Goal: Information Seeking & Learning: Learn about a topic

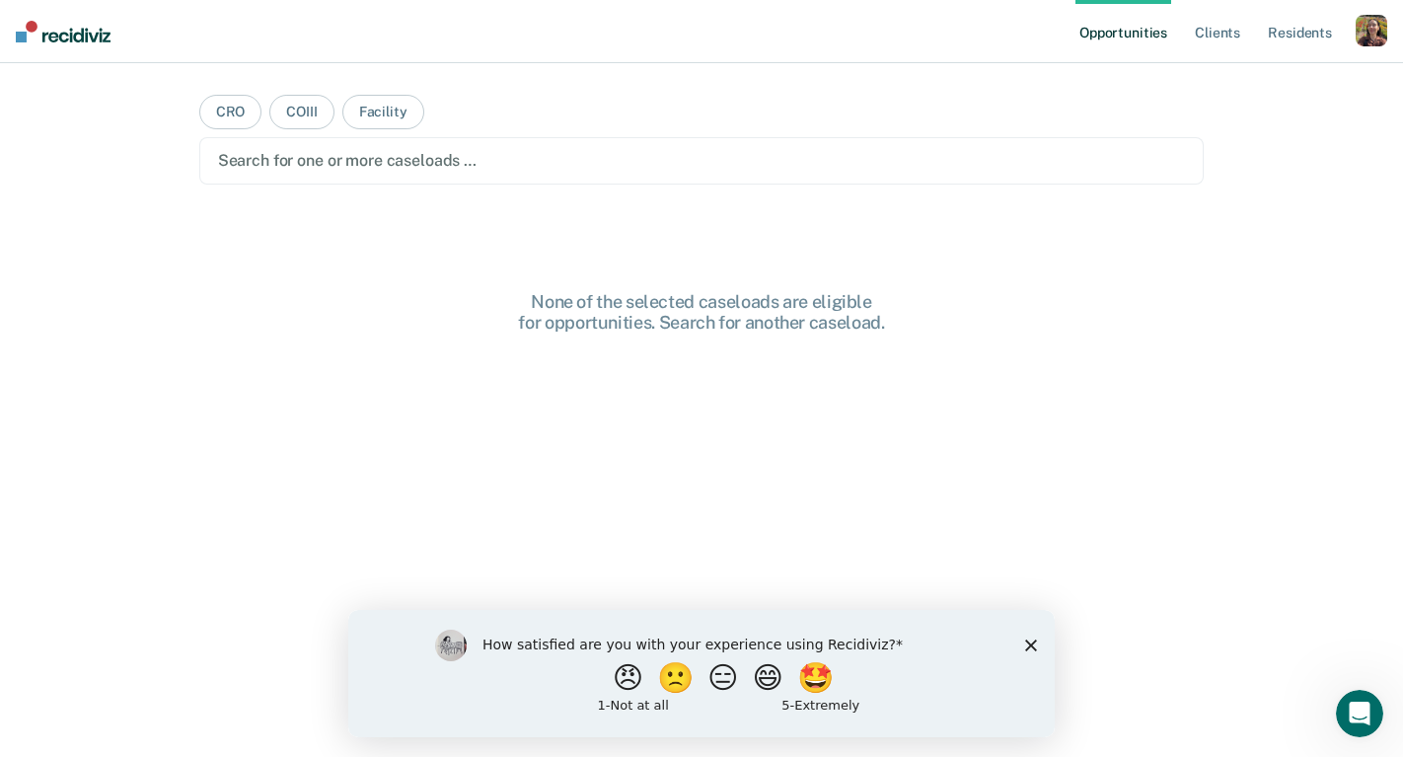
click at [1035, 644] on icon "Close survey" at bounding box center [1031, 644] width 12 height 12
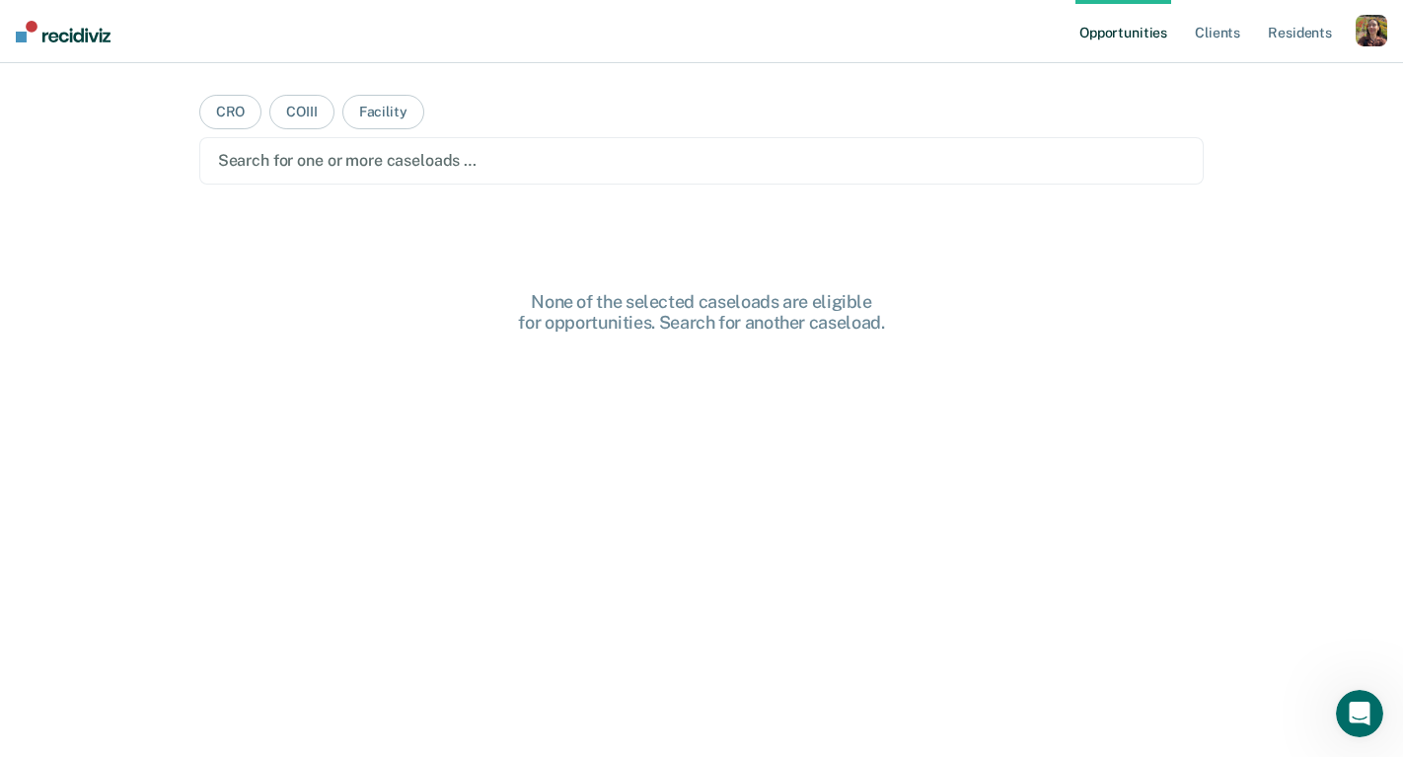
click at [1360, 18] on div "button" at bounding box center [1372, 31] width 32 height 32
click at [1219, 69] on div "Profile How it works Log Out" at bounding box center [1292, 104] width 190 height 97
click at [1230, 75] on link "Profile" at bounding box center [1292, 80] width 159 height 17
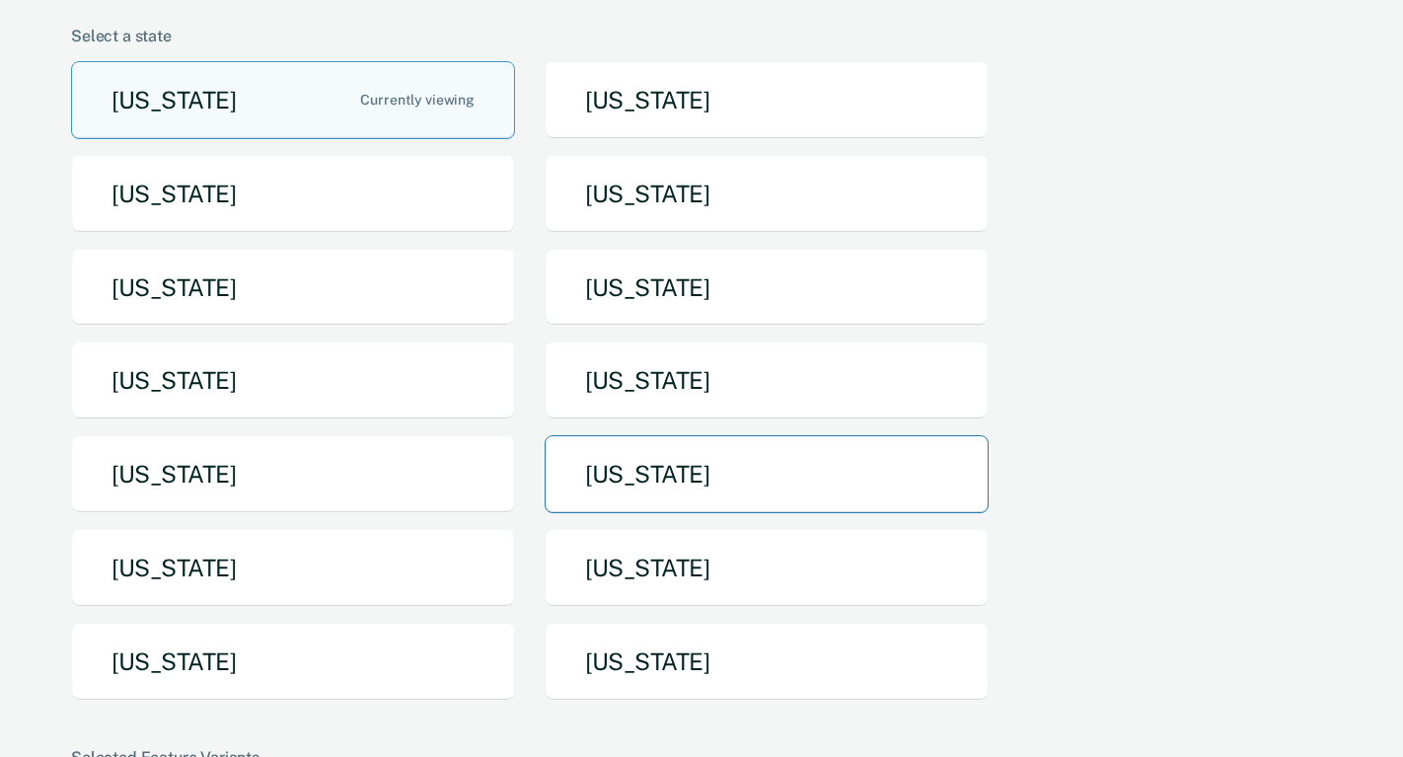
scroll to position [157, 0]
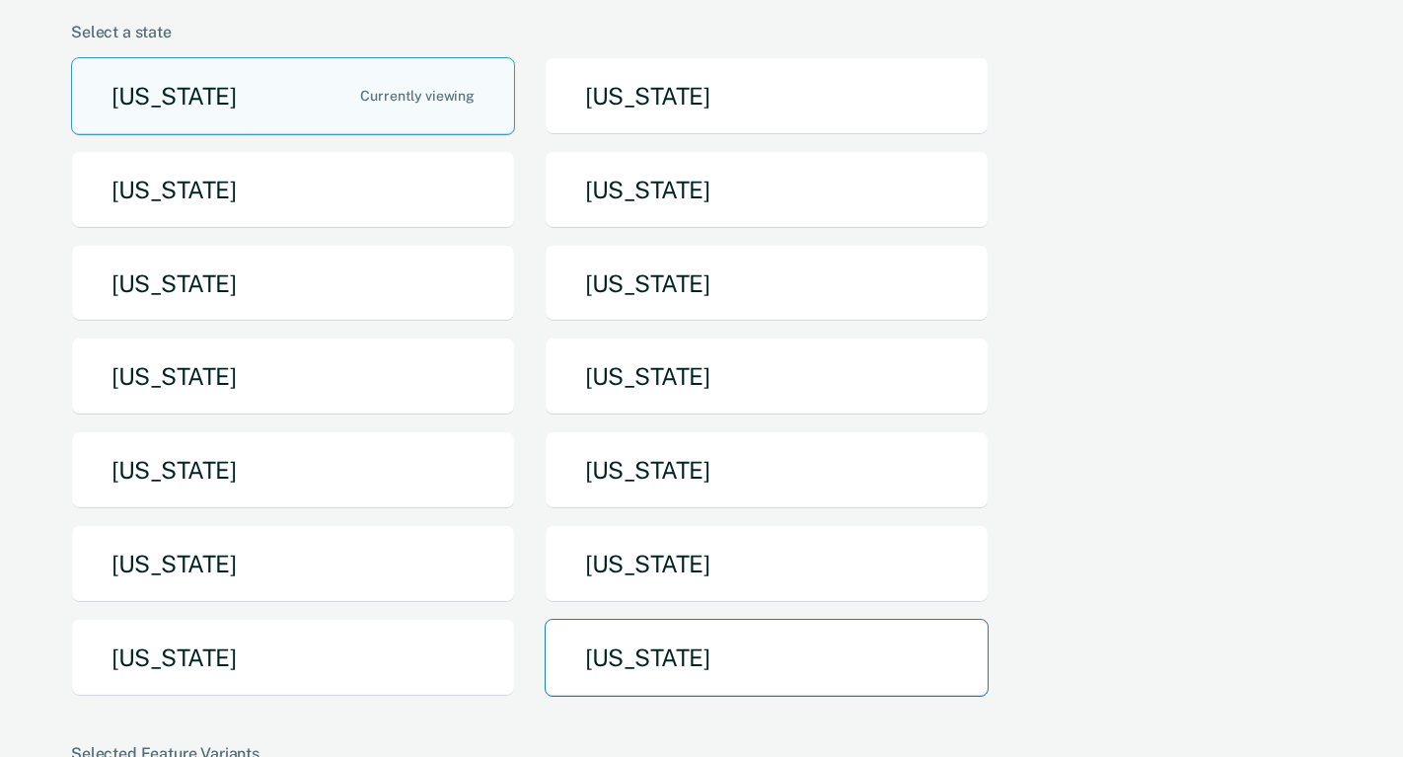
click at [591, 682] on button "[US_STATE]" at bounding box center [767, 658] width 444 height 78
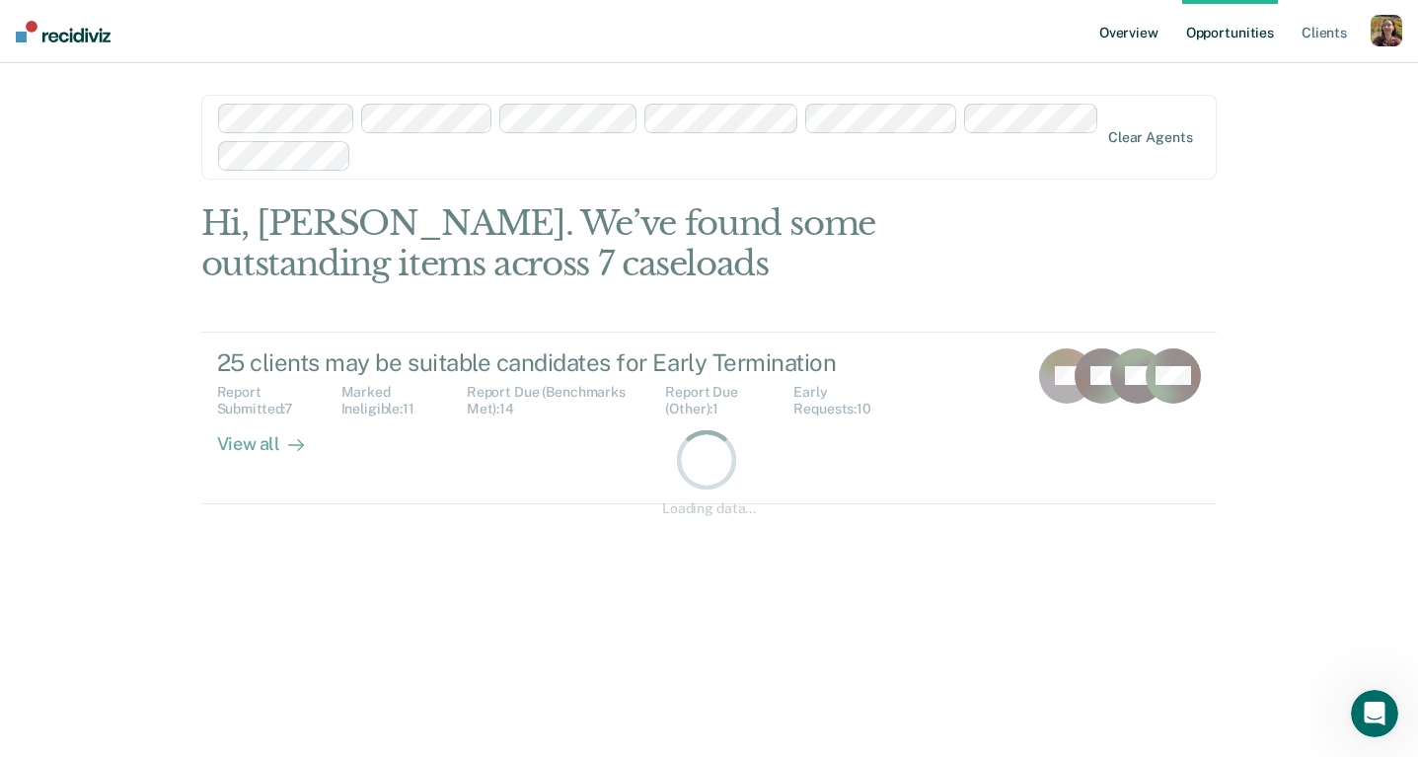
click at [1141, 41] on link "Overview" at bounding box center [1128, 31] width 67 height 63
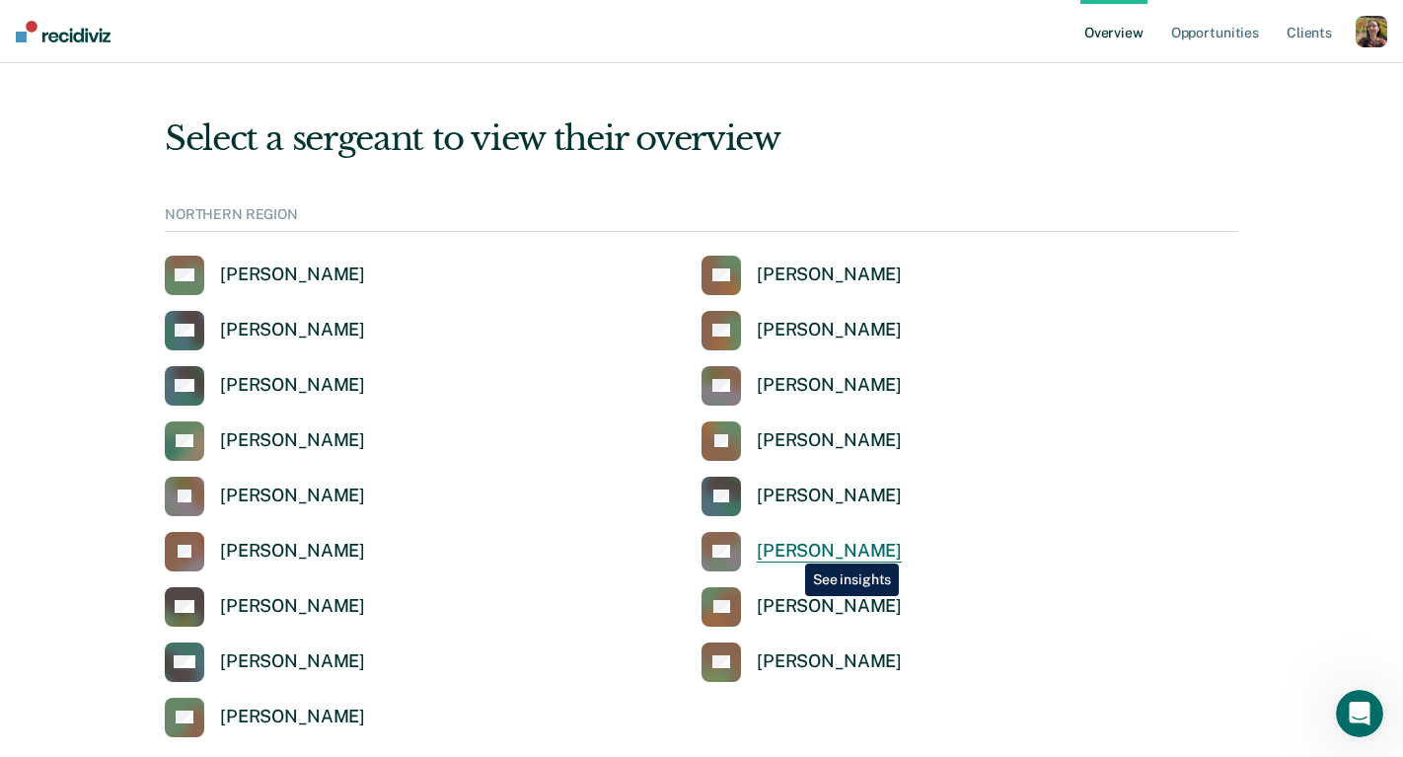
click at [790, 549] on div "[PERSON_NAME]" at bounding box center [829, 551] width 145 height 23
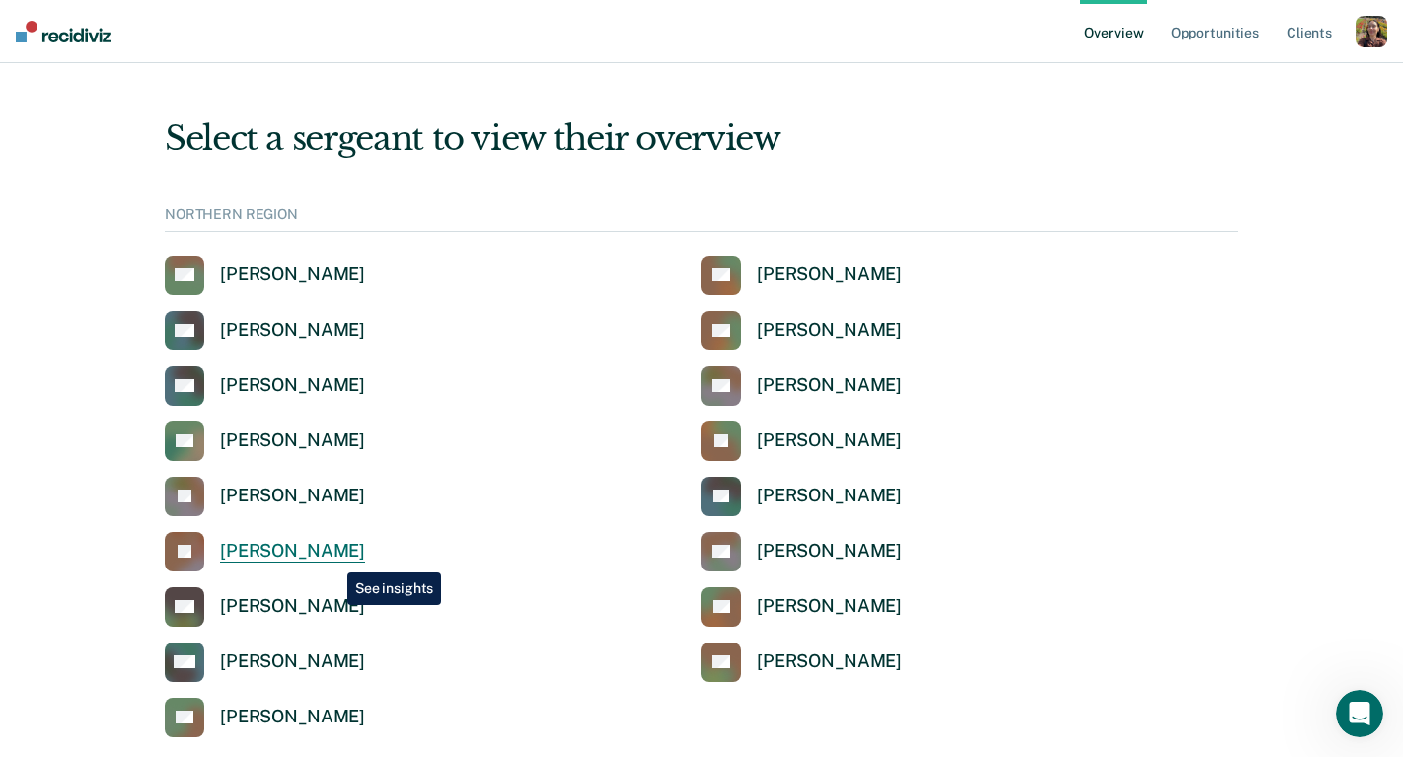
click at [332, 557] on div "[PERSON_NAME]" at bounding box center [292, 551] width 145 height 23
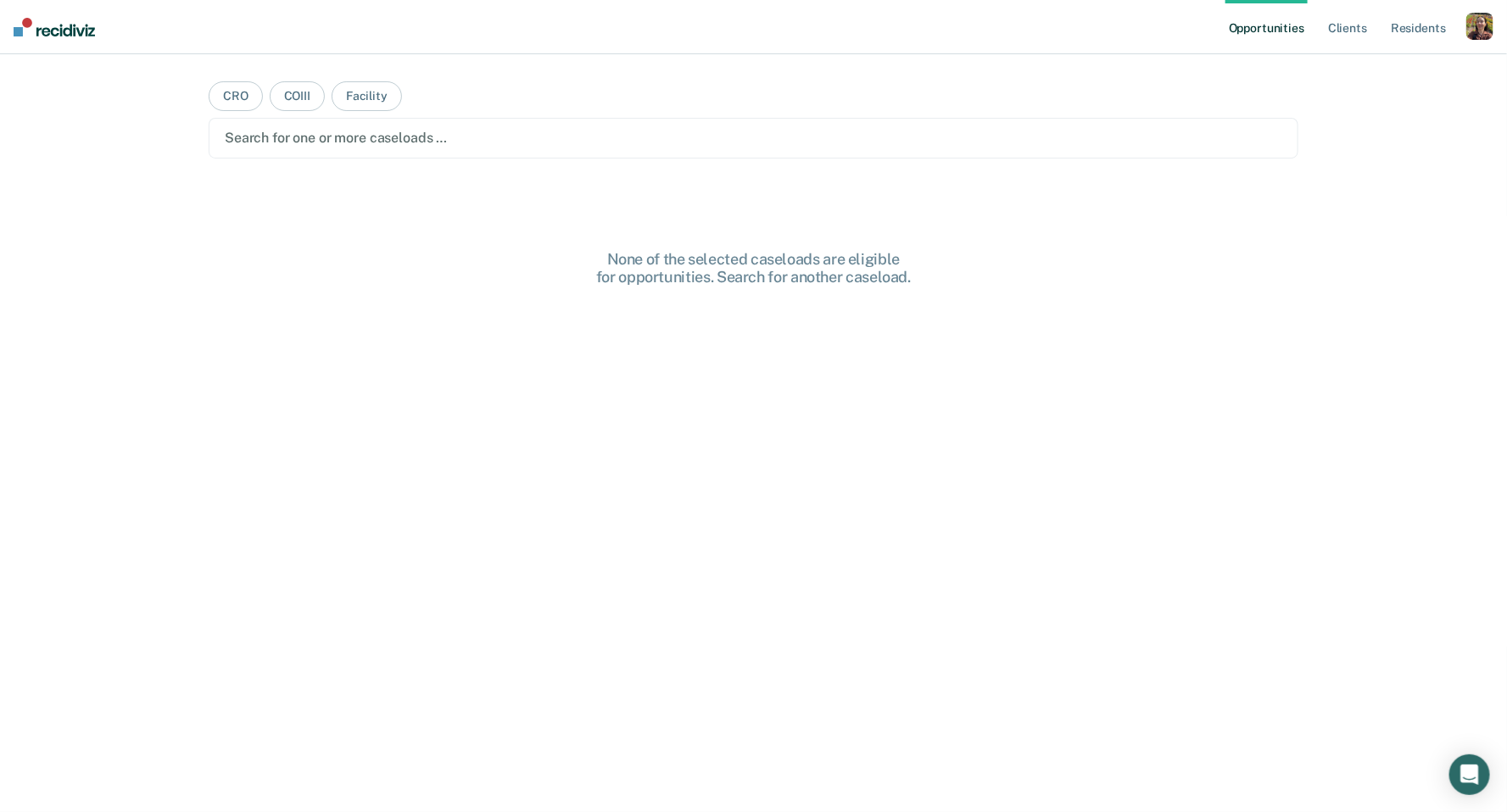
click at [1474, 30] on div "button" at bounding box center [1480, 27] width 28 height 27
click at [1378, 62] on link "Profile" at bounding box center [1412, 69] width 137 height 15
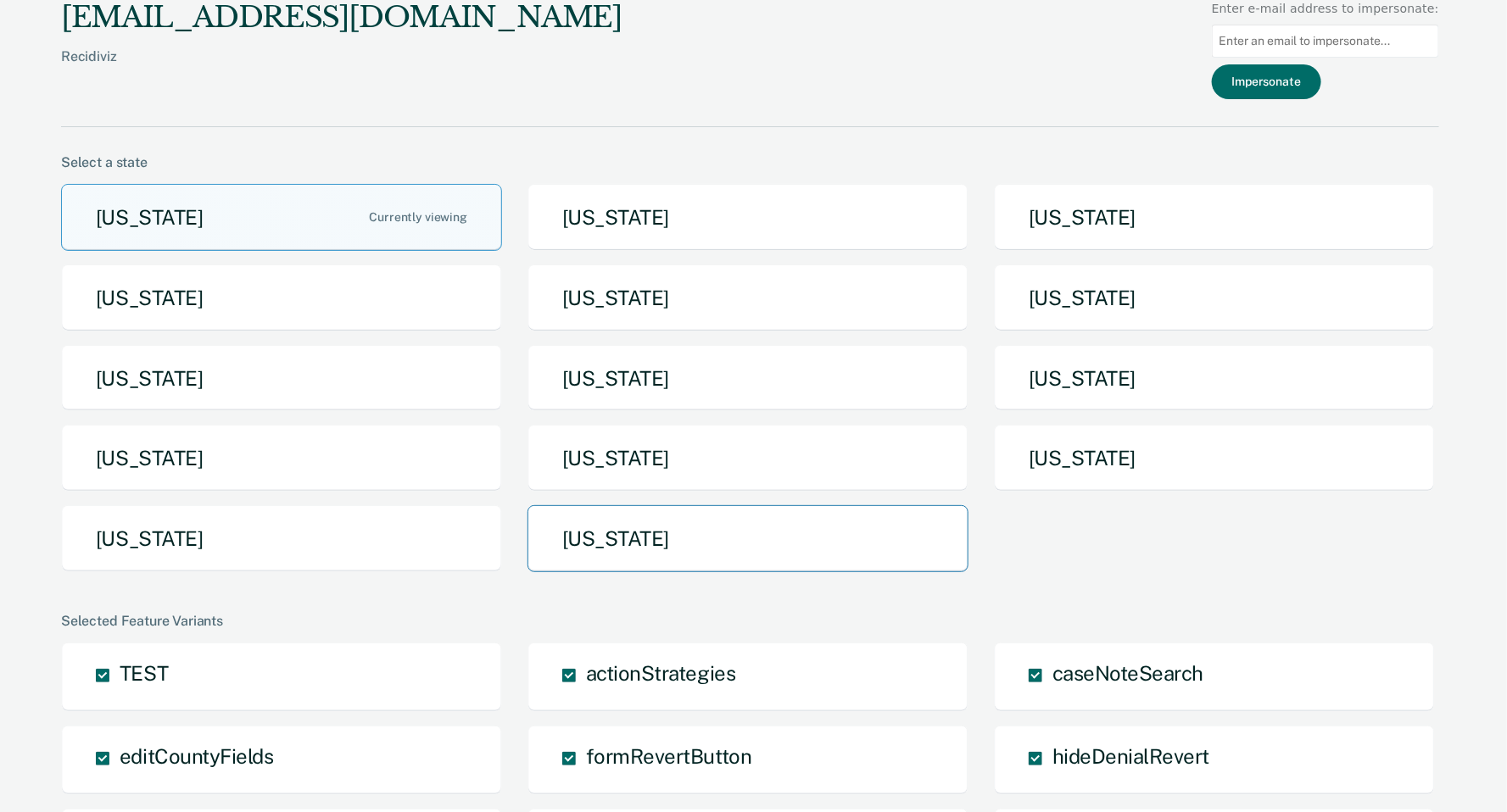
click at [640, 559] on button "[US_STATE]" at bounding box center [748, 539] width 441 height 67
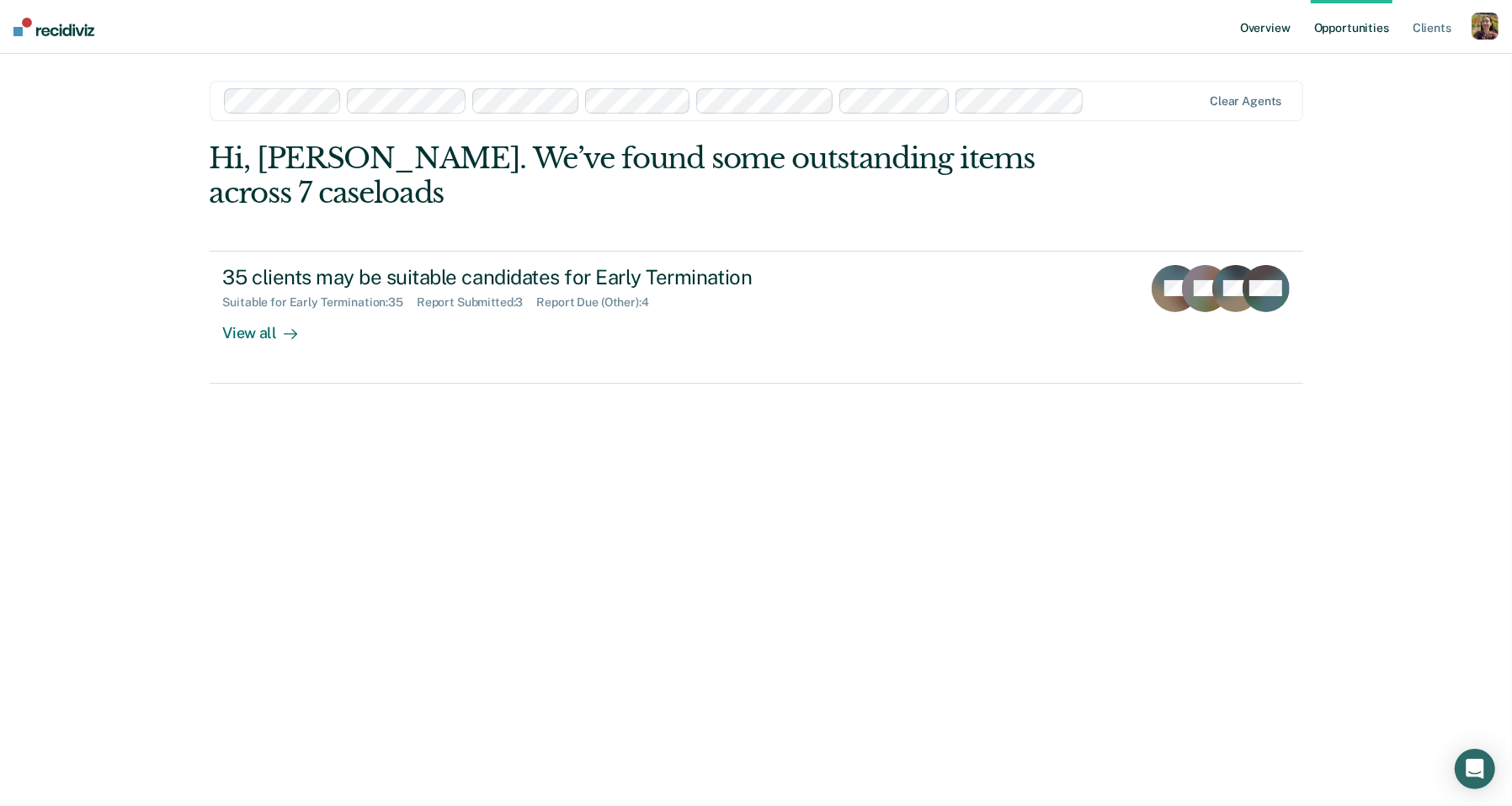
click at [1248, 33] on link "Overview" at bounding box center [1265, 26] width 57 height 54
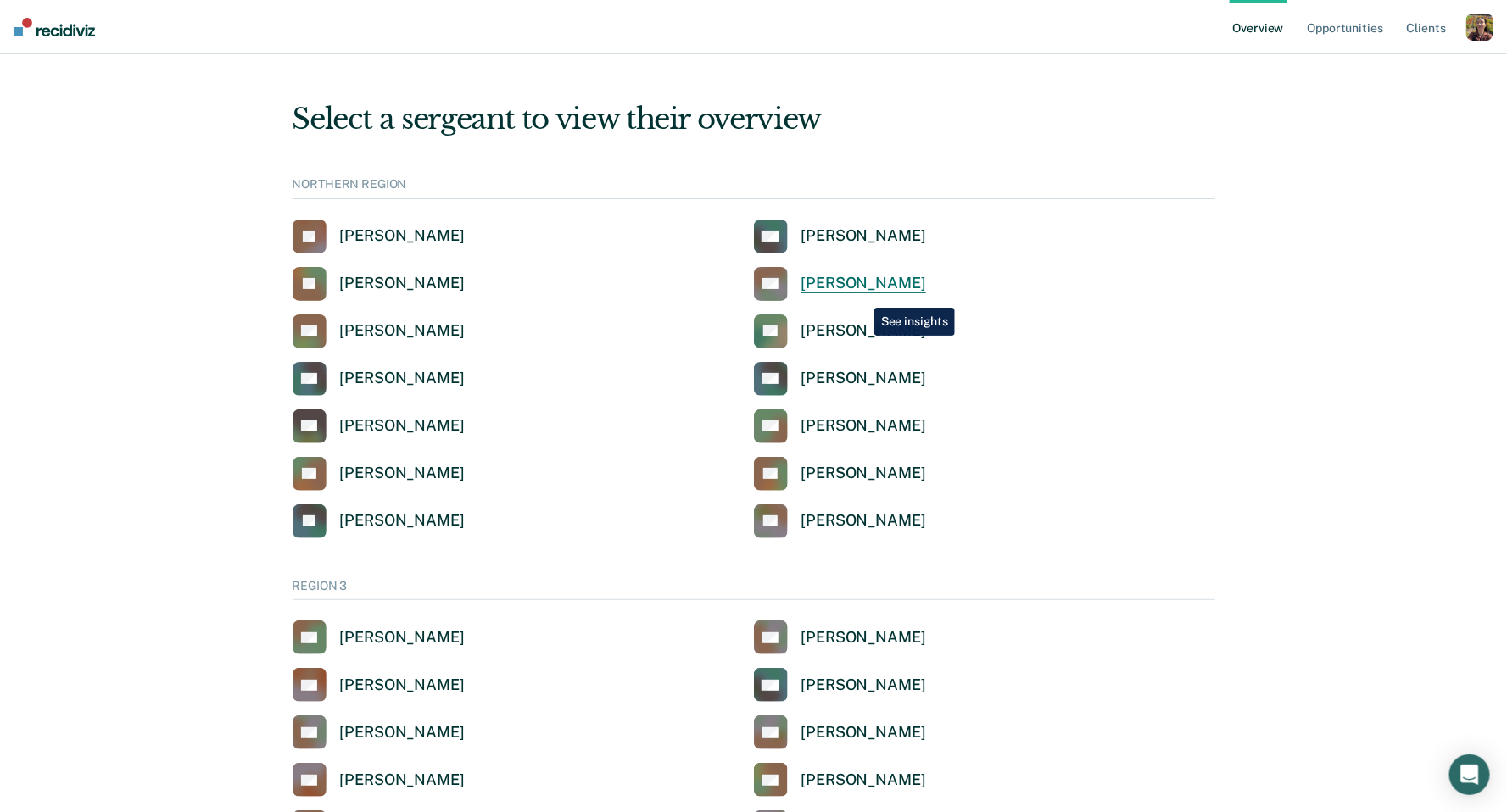
click at [861, 294] on link "[PERSON_NAME] [PERSON_NAME]" at bounding box center [840, 284] width 172 height 34
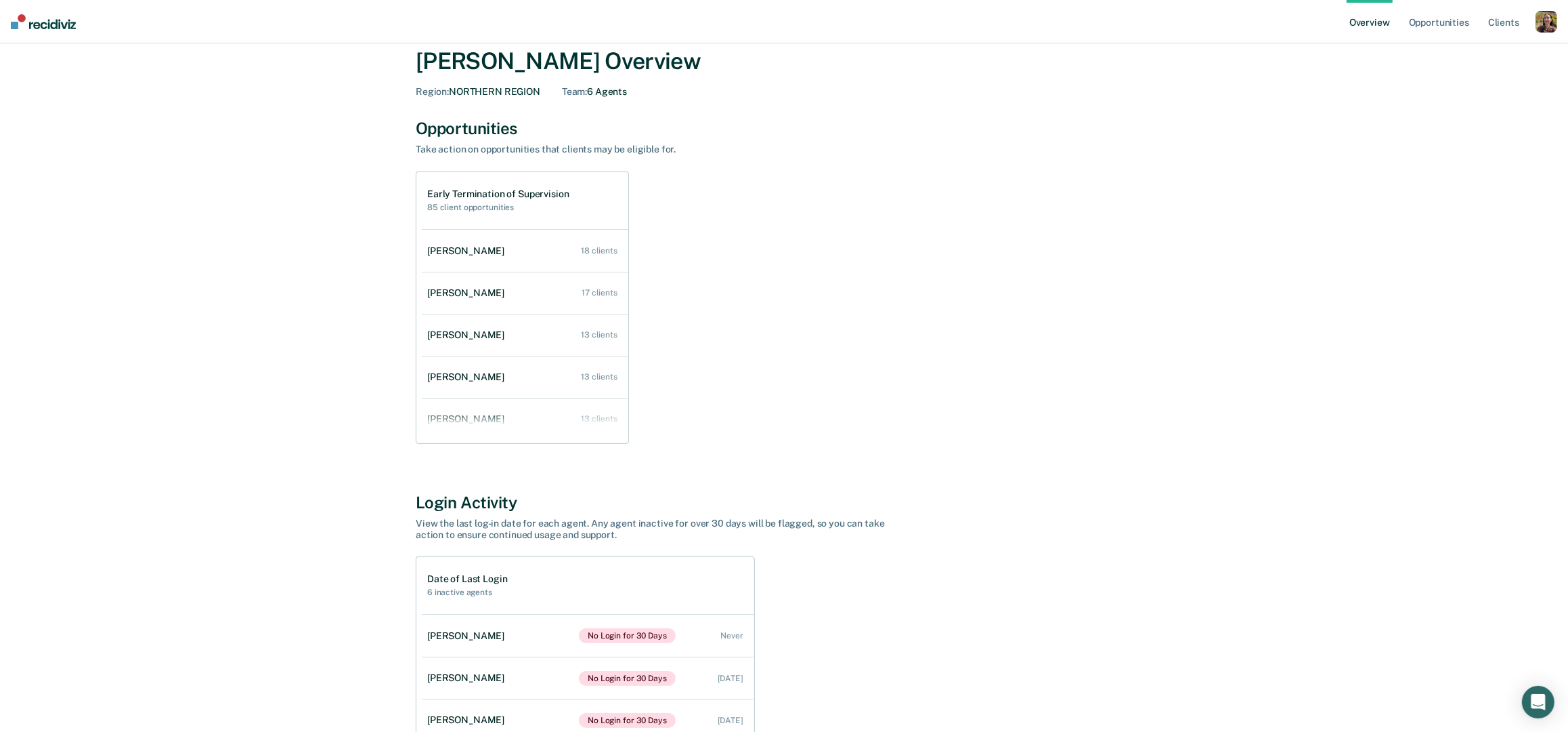
scroll to position [48, 0]
click at [1215, 30] on link "Opportunities" at bounding box center [1439, 21] width 66 height 43
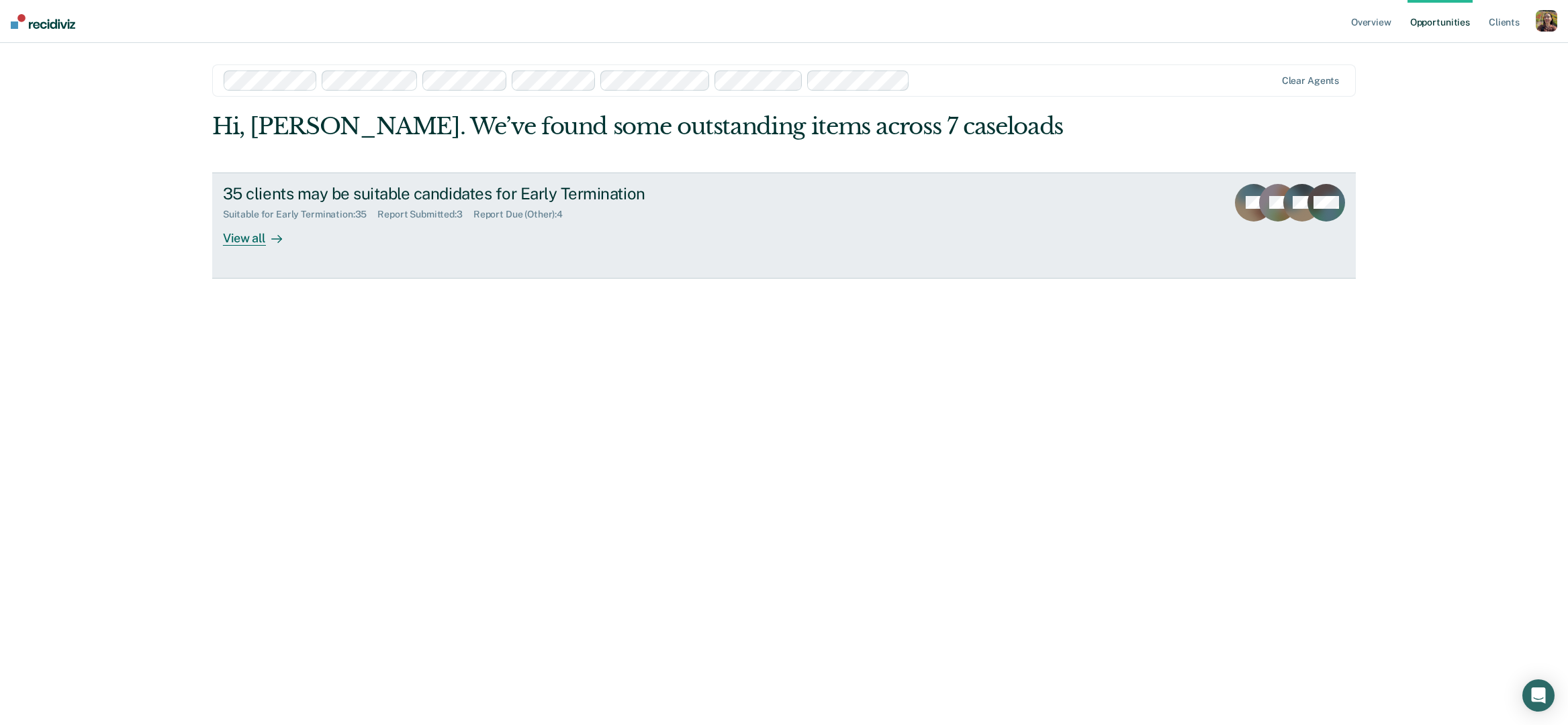
click at [344, 212] on div "Suitable for Early Termination : 35" at bounding box center [300, 214] width 154 height 12
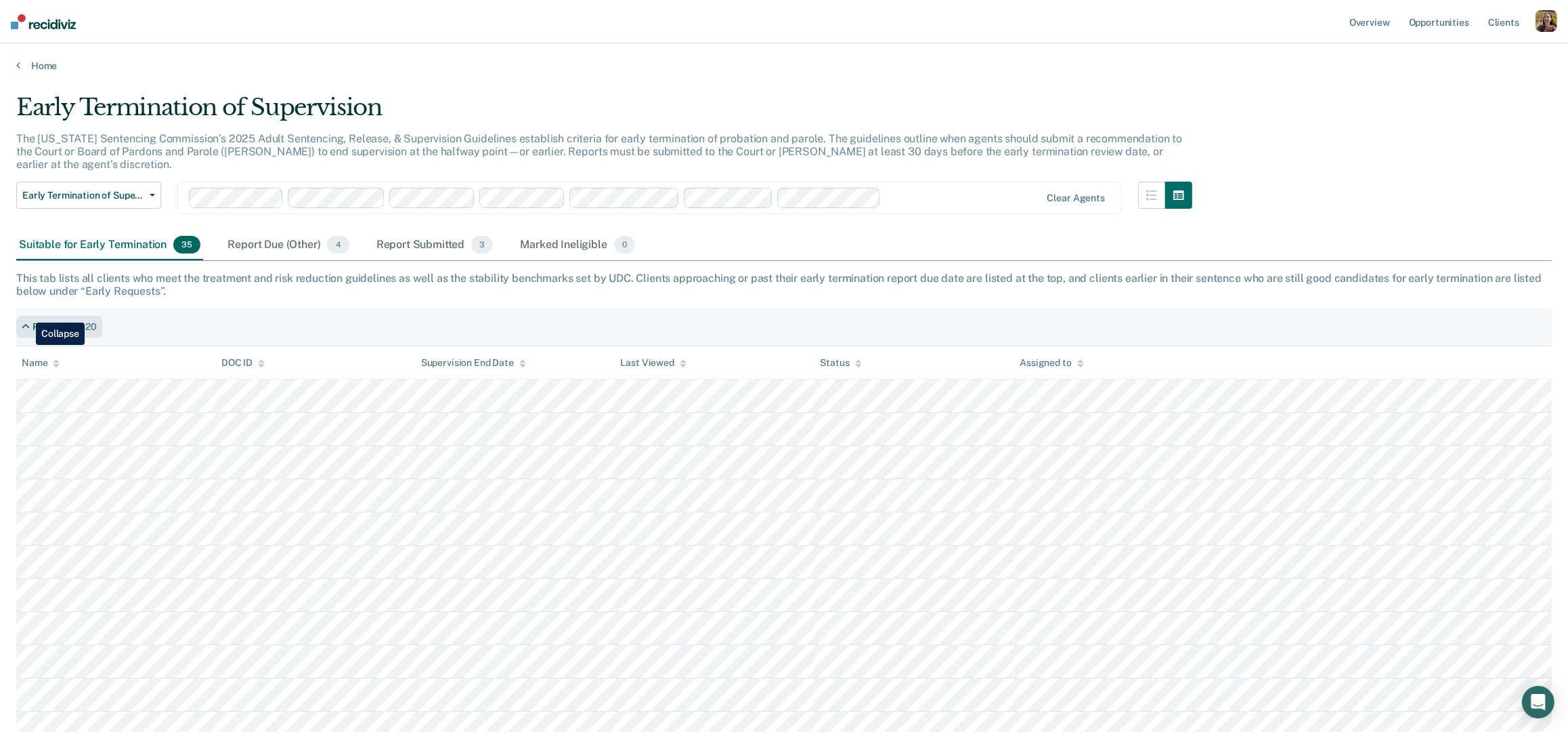
click at [25, 321] on icon at bounding box center [26, 327] width 8 height 12
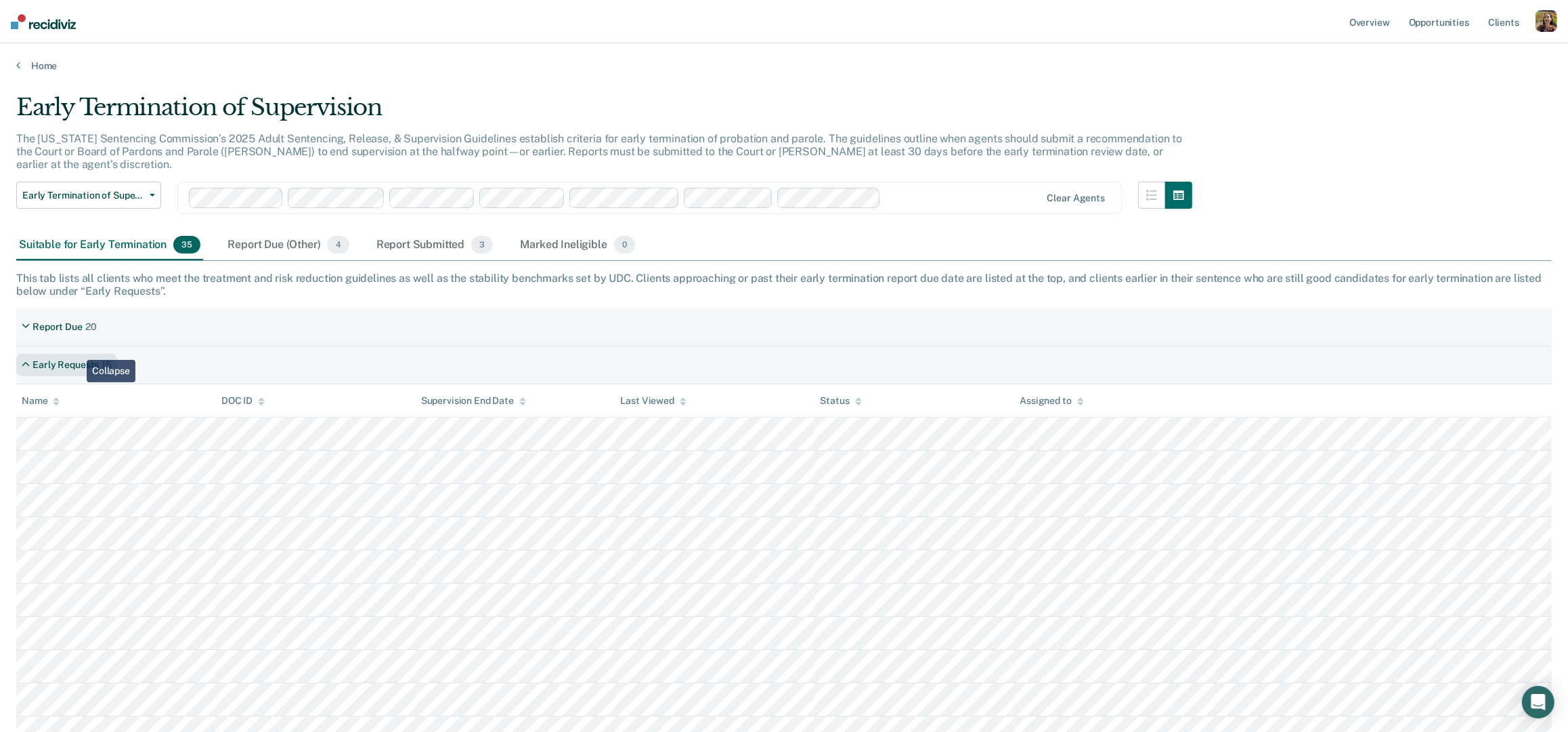
click at [77, 359] on div "Early Requests" at bounding box center [65, 365] width 67 height 12
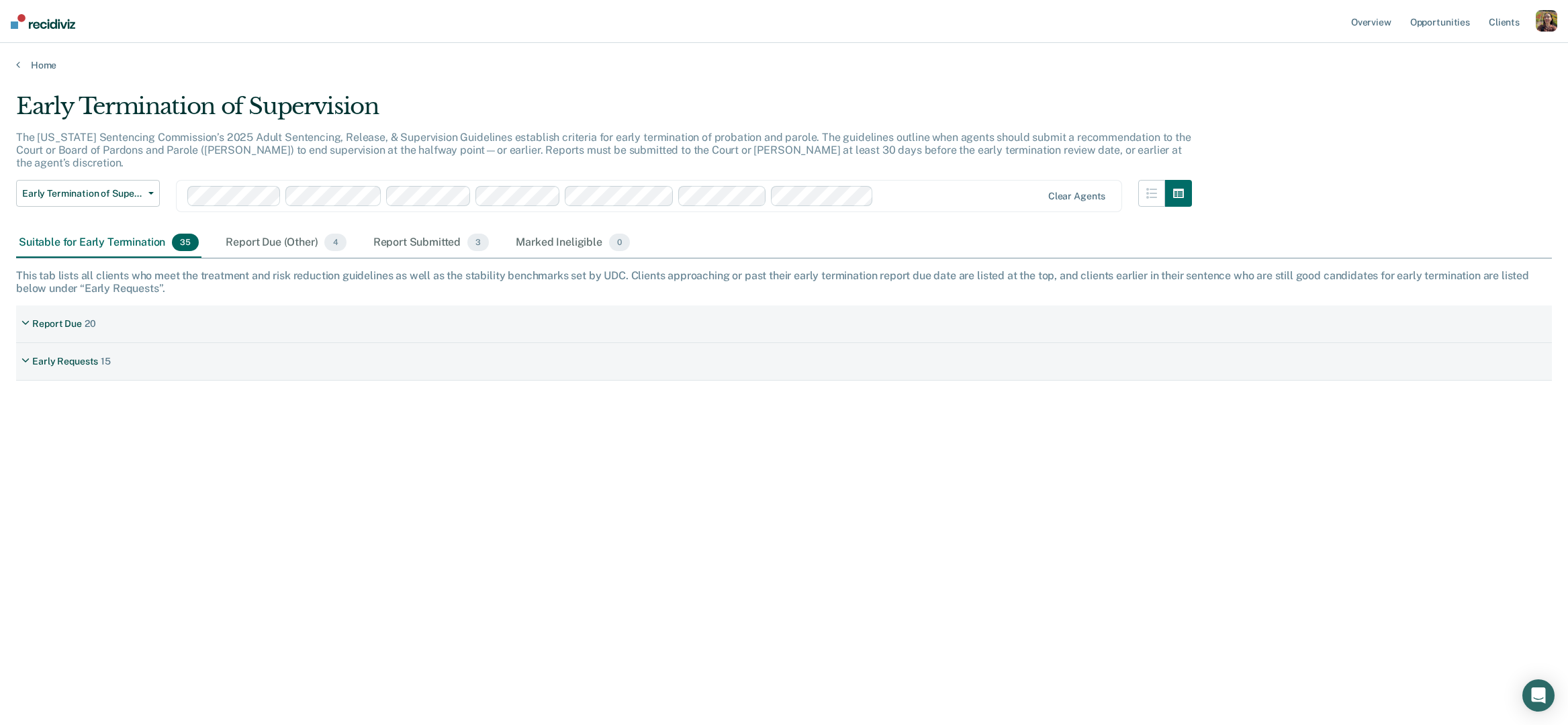
click at [198, 308] on div "Report Due 20" at bounding box center [784, 324] width 1535 height 37
click at [31, 350] on div "Early Requests 15" at bounding box center [66, 361] width 100 height 22
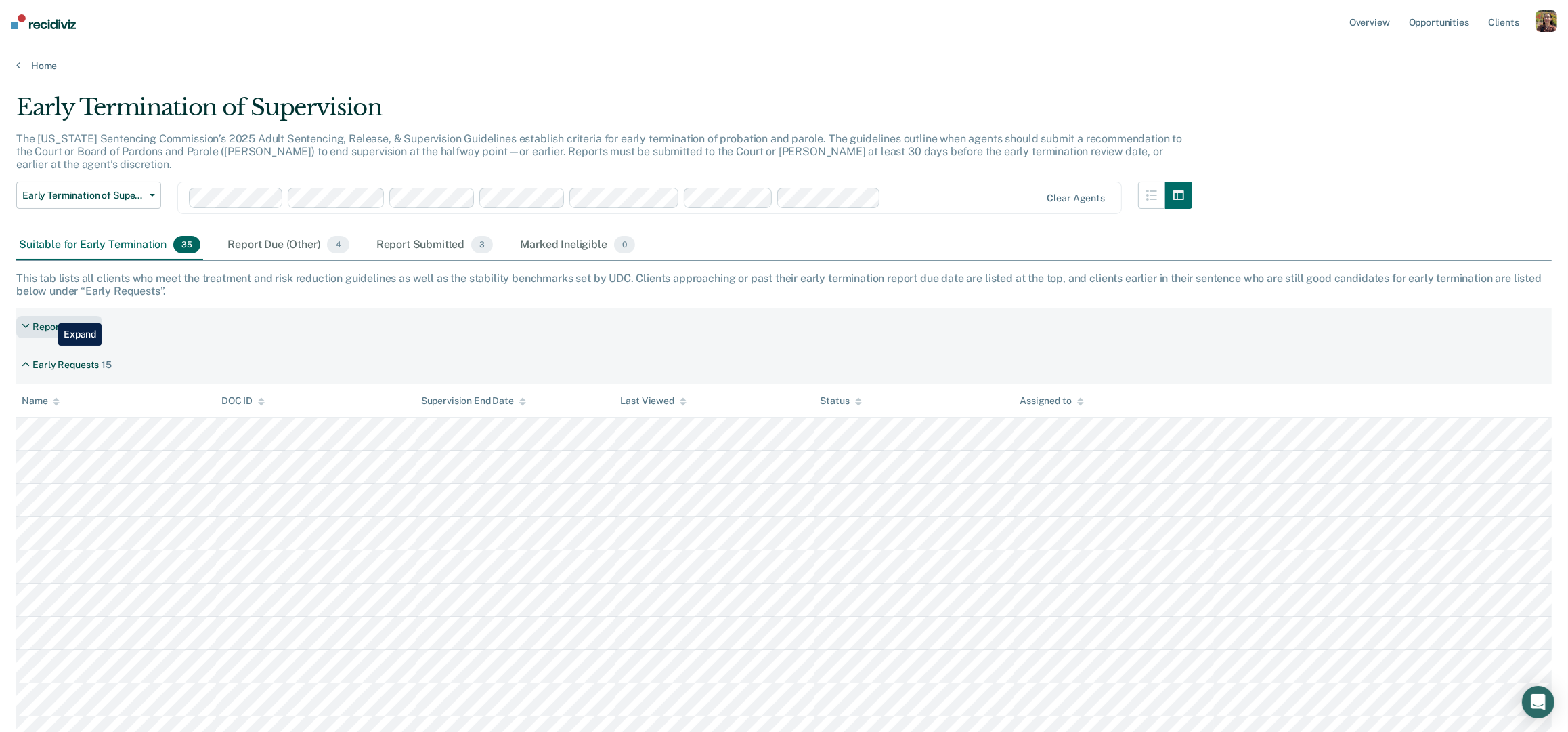
click at [48, 321] on div "Report Due" at bounding box center [57, 327] width 50 height 12
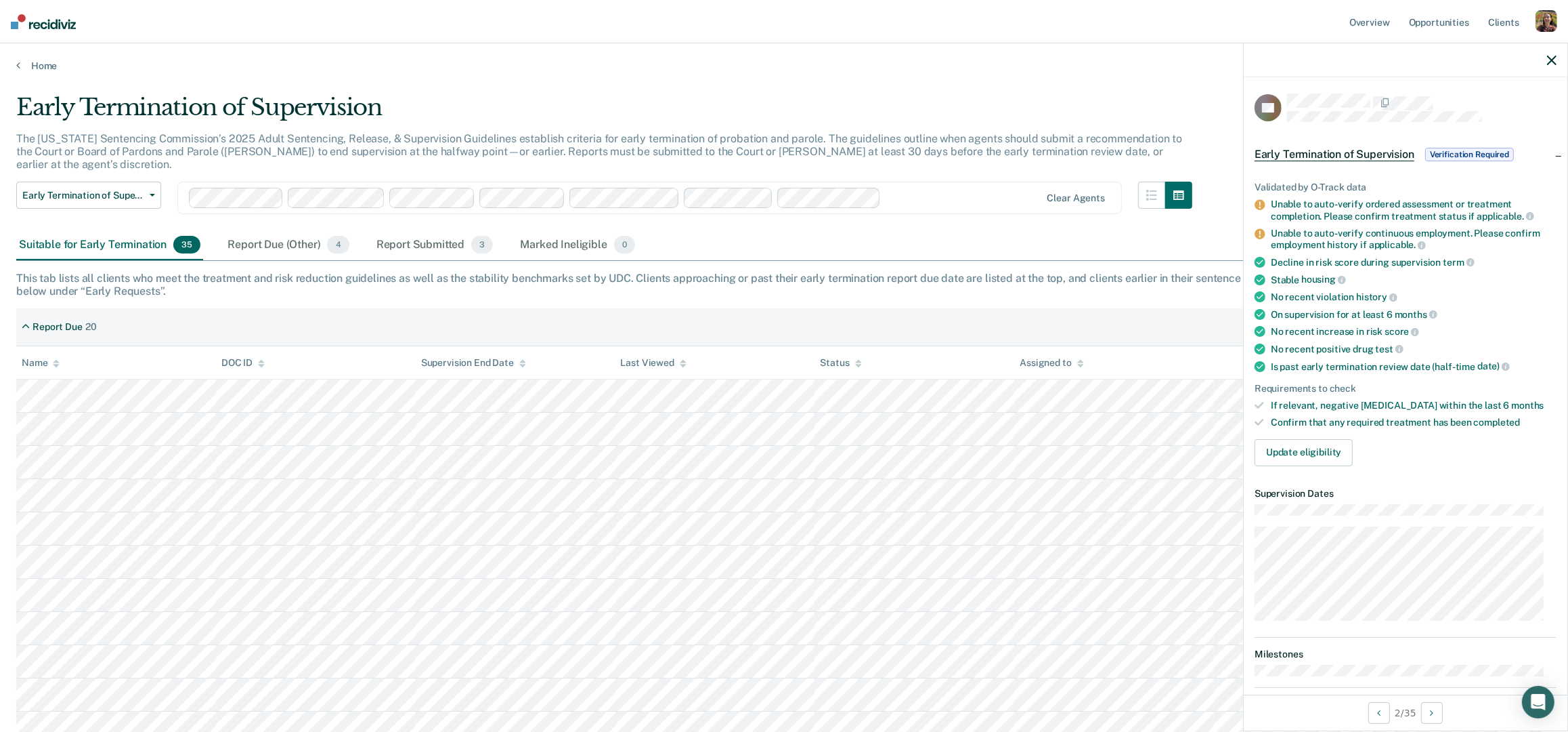
click at [1215, 62] on div at bounding box center [1405, 60] width 324 height 34
click at [1215, 59] on icon "button" at bounding box center [1552, 60] width 10 height 10
